Goal: Find specific page/section

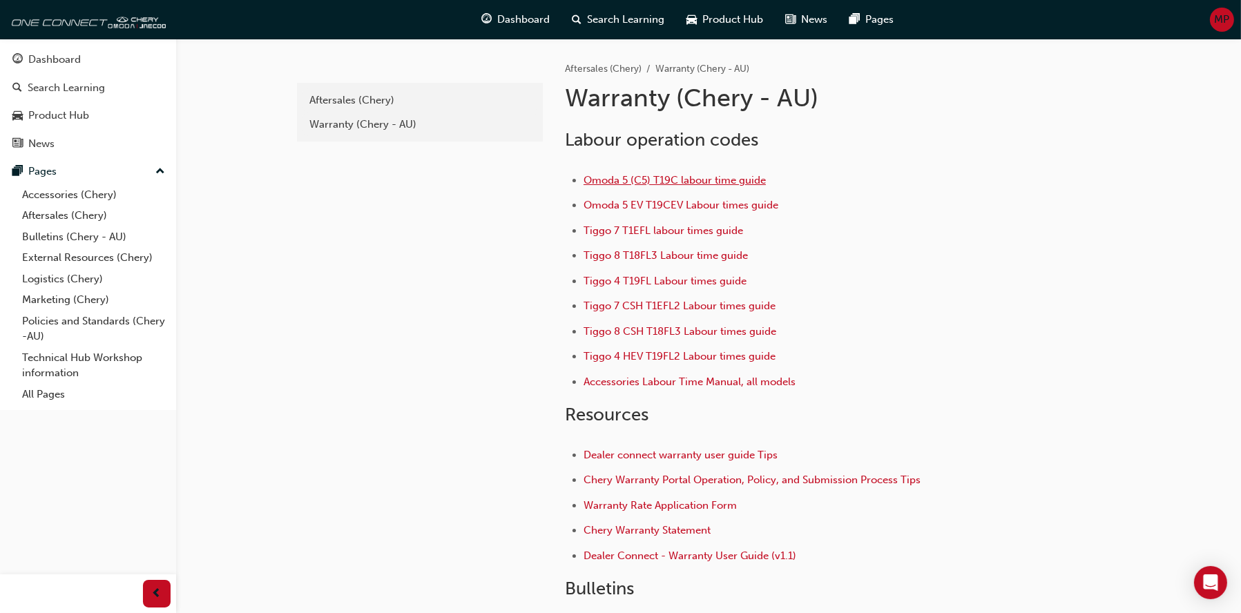
click at [651, 175] on span "Omoda 5 (C5) T19C labour time guide" at bounding box center [675, 180] width 182 height 12
click at [652, 283] on span "Tiggo 4 T19FL Labour times guide" at bounding box center [665, 281] width 163 height 12
